Goal: Task Accomplishment & Management: Use online tool/utility

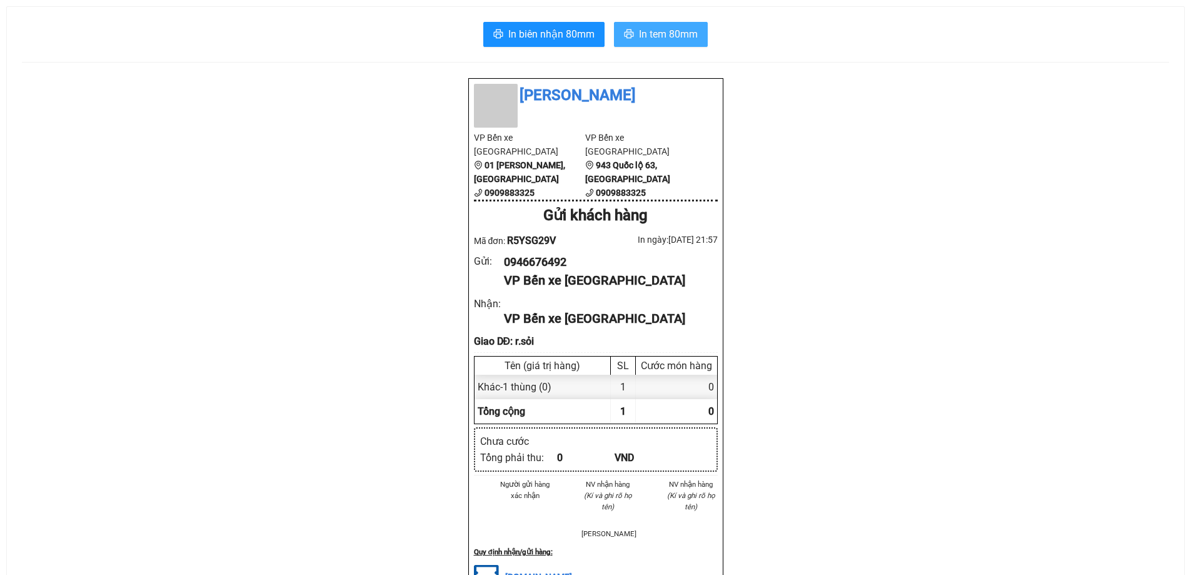
click at [662, 36] on span "In tem 80mm" at bounding box center [668, 34] width 59 height 16
click at [647, 32] on span "In tem 80mm" at bounding box center [668, 34] width 59 height 16
click at [682, 39] on span "In tem 80mm" at bounding box center [668, 34] width 59 height 16
click at [658, 28] on span "In tem 80mm" at bounding box center [668, 34] width 59 height 16
click at [655, 39] on span "In tem 80mm" at bounding box center [668, 34] width 59 height 16
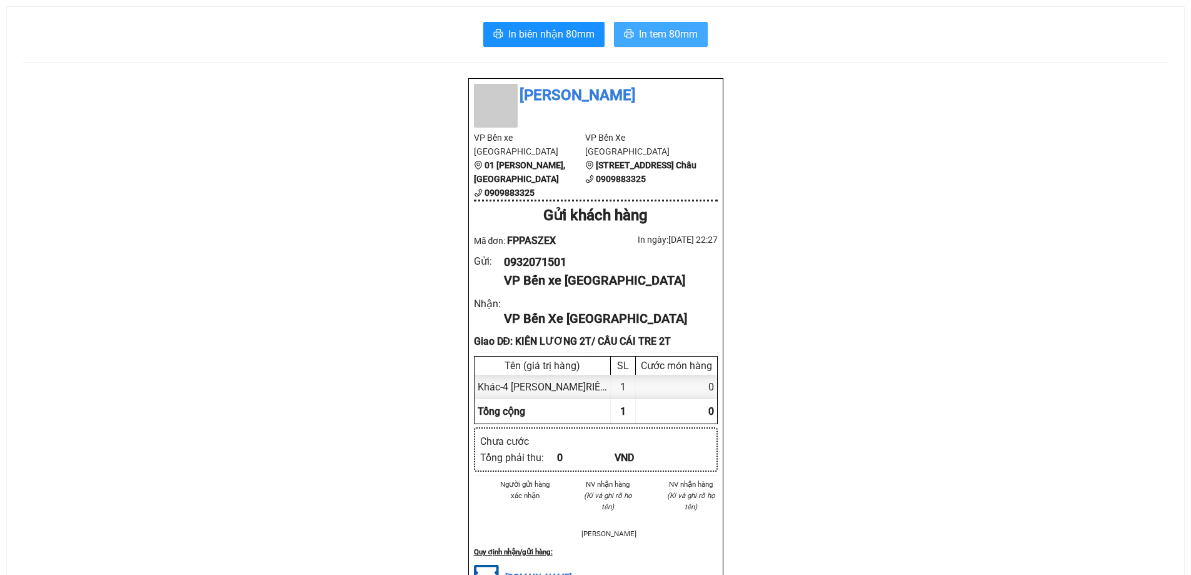
click at [652, 35] on span "In tem 80mm" at bounding box center [668, 34] width 59 height 16
